Goal: Information Seeking & Learning: Find specific fact

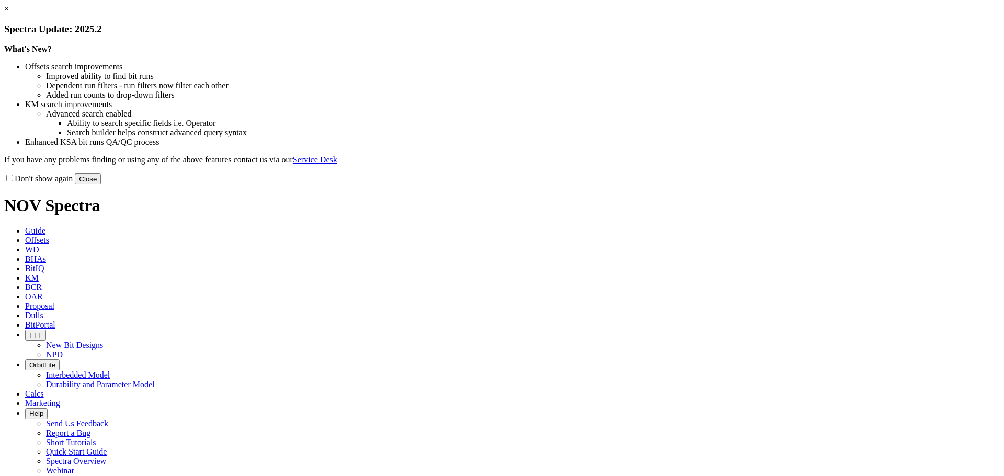
drag, startPoint x: 700, startPoint y: 284, endPoint x: 335, endPoint y: 119, distance: 401.6
click at [687, 185] on div "Don't show again Close" at bounding box center [501, 178] width 995 height 11
click at [101, 185] on button "Close" at bounding box center [88, 179] width 26 height 11
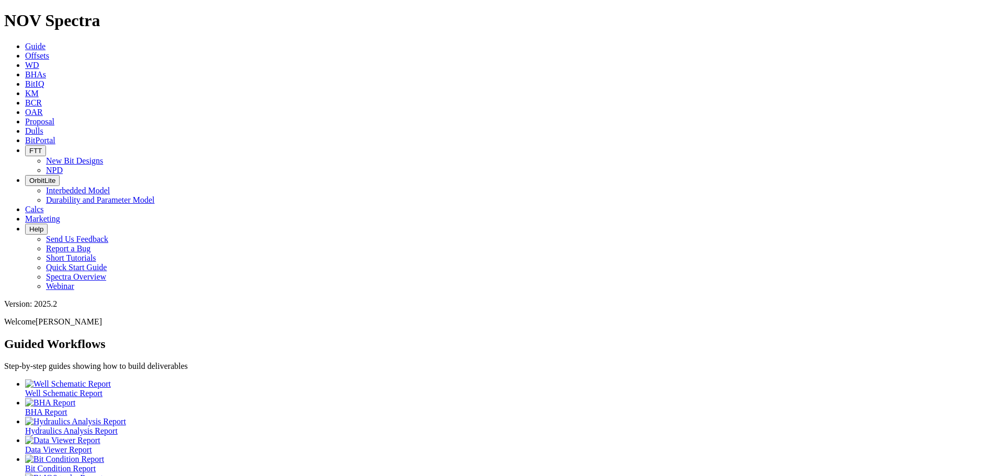
click at [49, 51] on span "Offsets" at bounding box center [37, 55] width 24 height 9
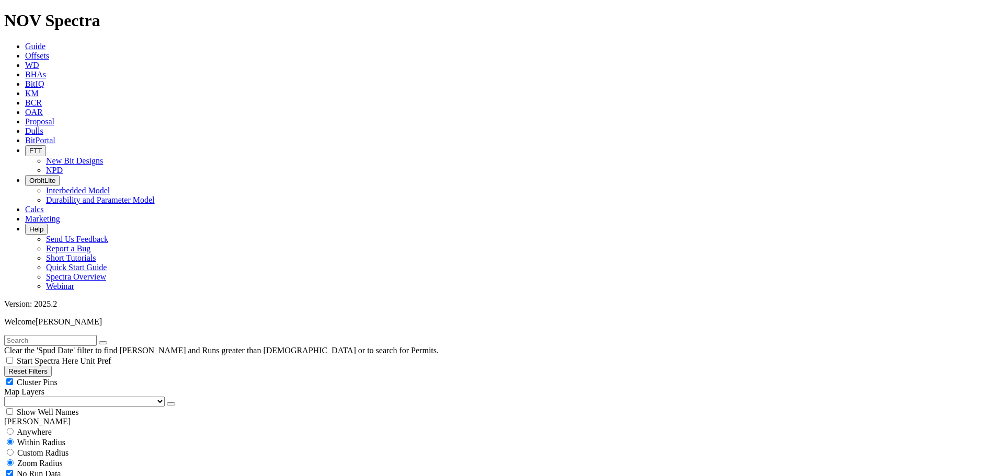
click at [103, 377] on div "Cluster Pins" at bounding box center [501, 382] width 995 height 10
checkbox input "false"
click at [52, 397] on select "US Counties [GEOGRAPHIC_DATA], [GEOGRAPHIC_DATA] [GEOGRAPHIC_DATA], [GEOGRAPHIC…" at bounding box center [84, 402] width 160 height 10
click at [8, 397] on select "US Counties [GEOGRAPHIC_DATA], [GEOGRAPHIC_DATA] [GEOGRAPHIC_DATA], [GEOGRAPHIC…" at bounding box center [84, 402] width 160 height 10
click at [33, 335] on input "text" at bounding box center [50, 340] width 93 height 11
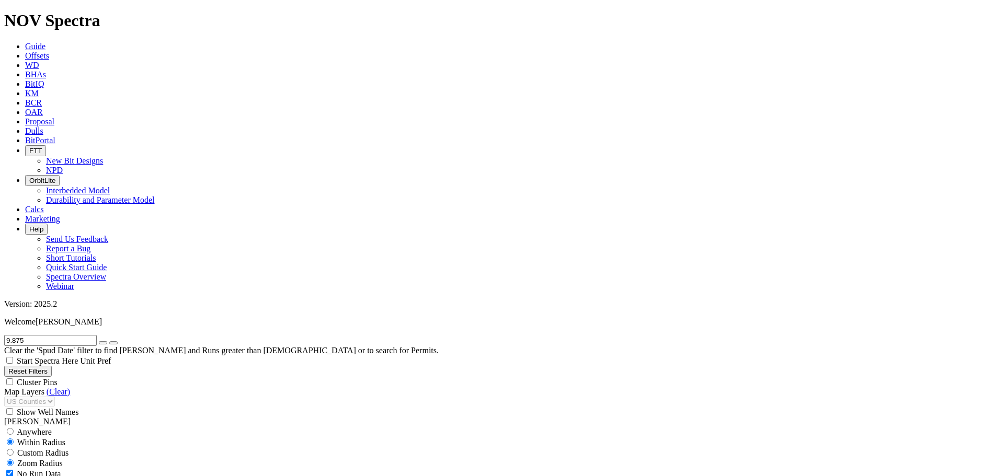
type input "9.875"
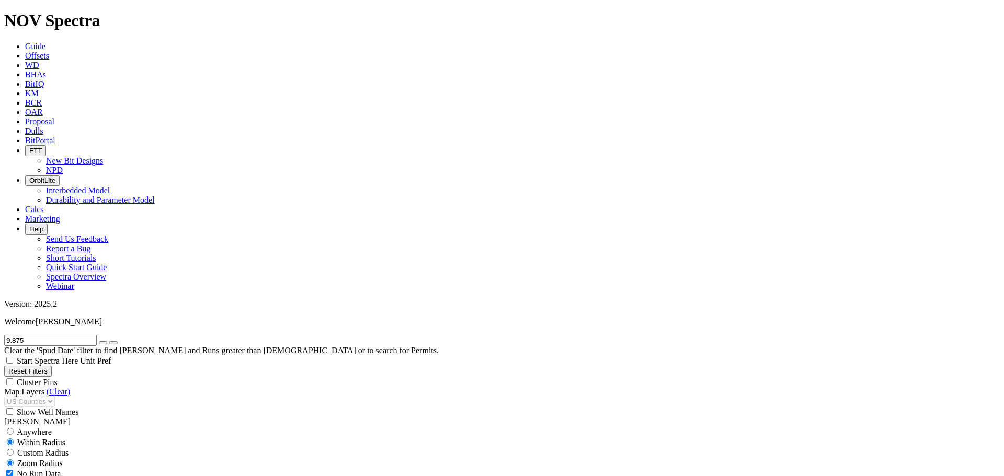
scroll to position [122, 0]
click at [103, 343] on icon "button" at bounding box center [103, 343] width 0 height 0
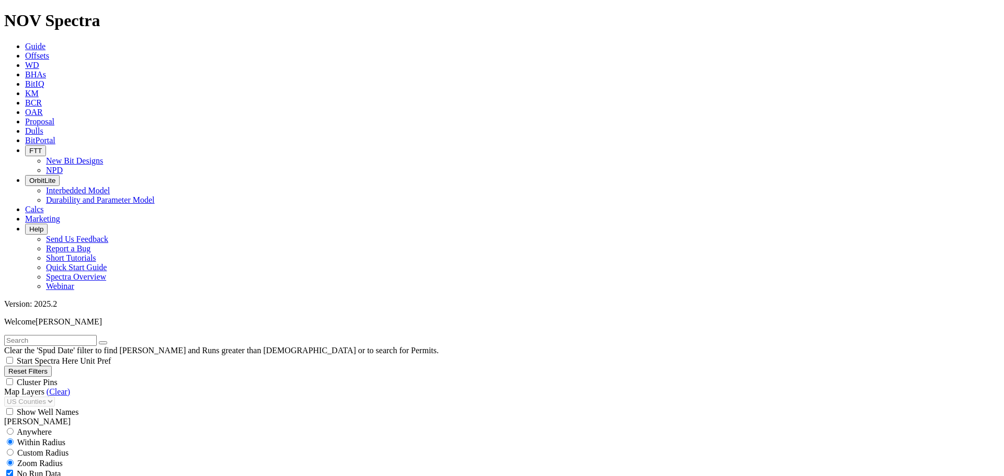
scroll to position [244, 0]
select select "9.875"
checkbox input "false"
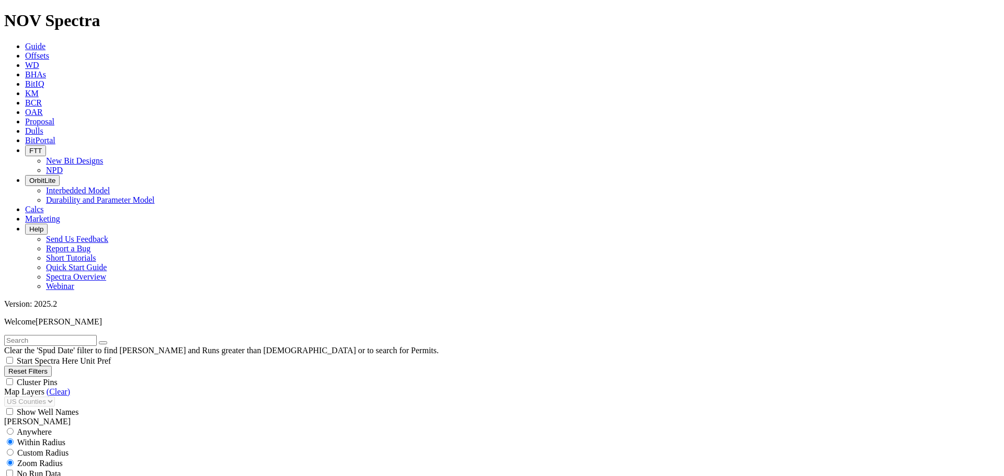
select select "? number:9.875 ?"
drag, startPoint x: 45, startPoint y: 358, endPoint x: 35, endPoint y: 358, distance: 10.5
drag, startPoint x: 21, startPoint y: 357, endPoint x: 0, endPoint y: 355, distance: 21.5
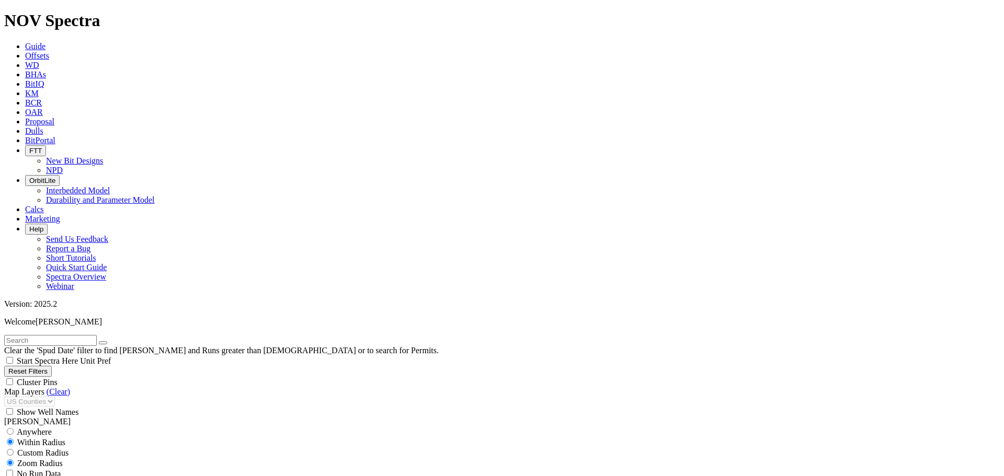
type input "[DATE]"
